Goal: Information Seeking & Learning: Find specific fact

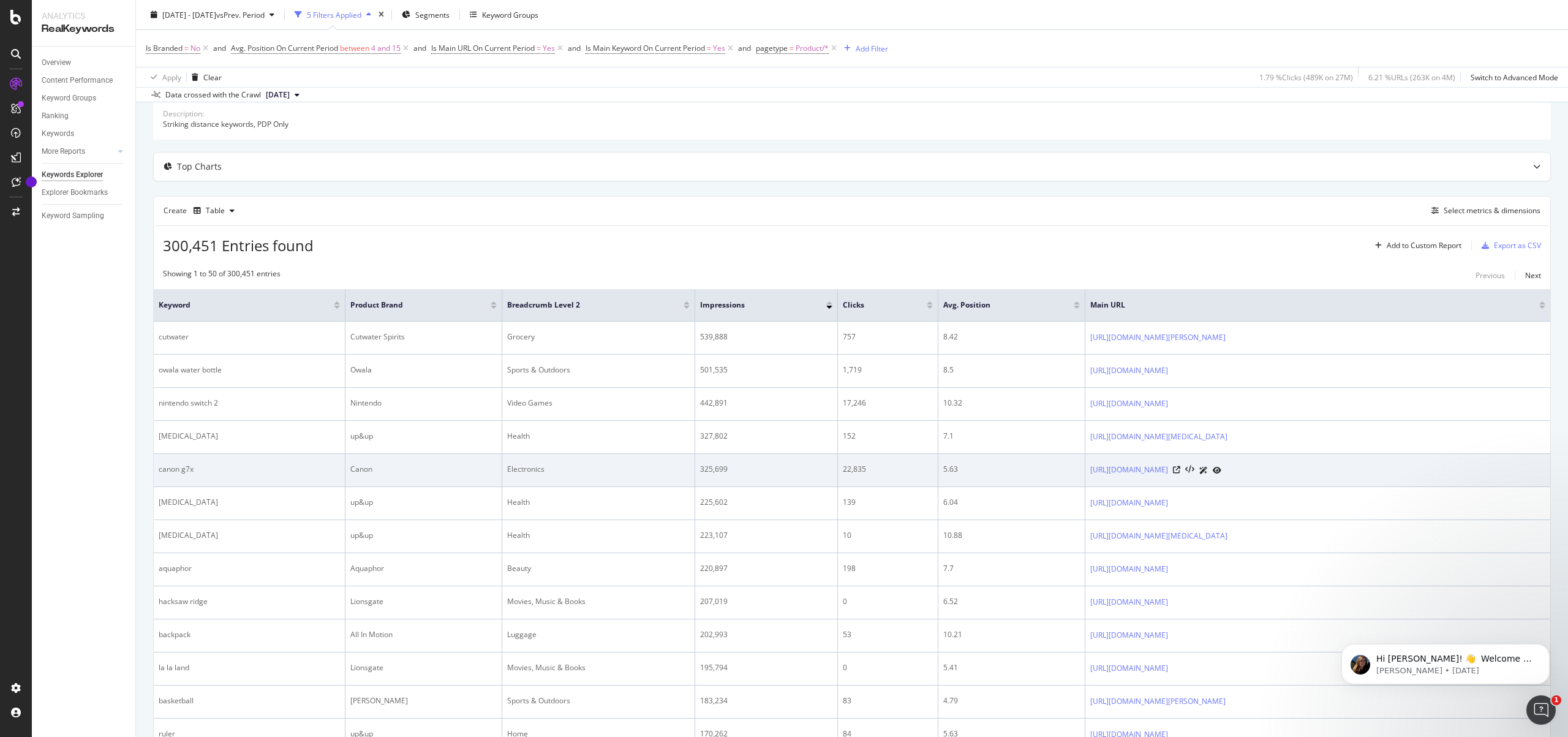
scroll to position [83, 0]
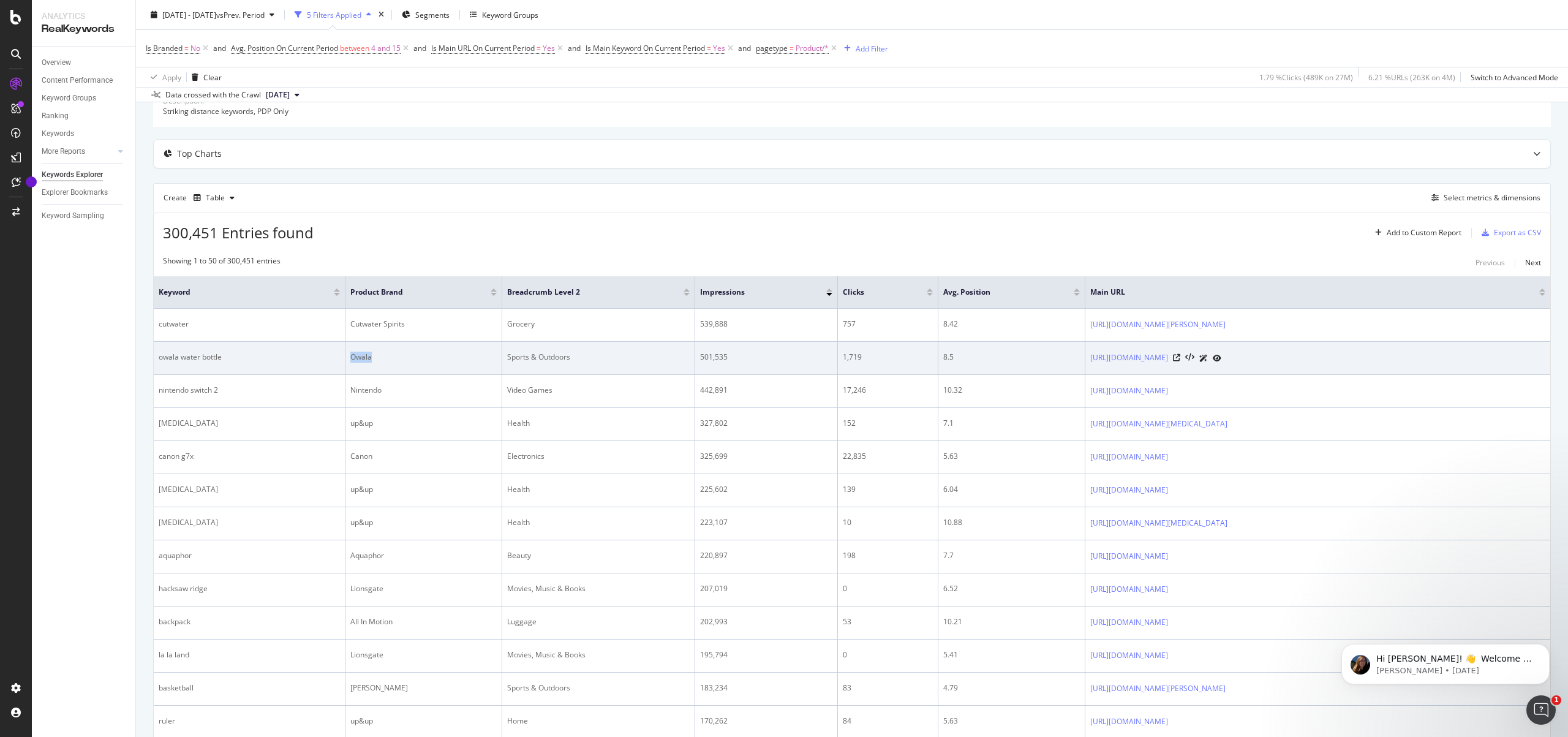
drag, startPoint x: 365, startPoint y: 358, endPoint x: 315, endPoint y: 354, distance: 50.2
click at [315, 354] on tr "owala water bottle Owala Sports & Outdoors 501,535 1,719 8.5 [URL][DOMAIN_NAME]" at bounding box center [851, 359] width 1396 height 33
drag, startPoint x: 227, startPoint y: 360, endPoint x: 158, endPoint y: 357, distance: 69.1
click at [158, 357] on div "owala water bottle" at bounding box center [248, 357] width 181 height 11
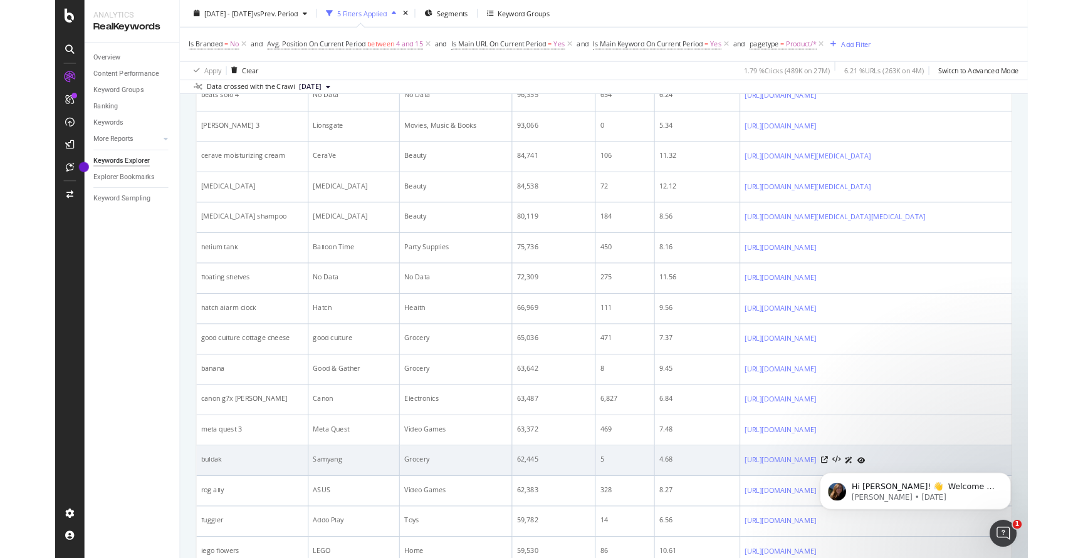
scroll to position [1054, 0]
